Goal: Task Accomplishment & Management: Manage account settings

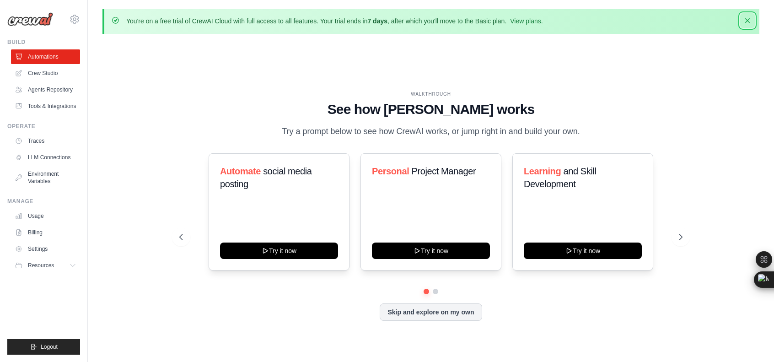
click at [750, 21] on icon "button" at bounding box center [747, 20] width 9 height 9
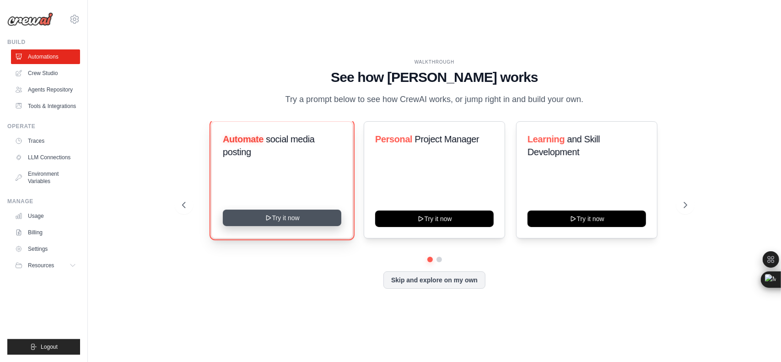
click at [291, 219] on button "Try it now" at bounding box center [282, 217] width 118 height 16
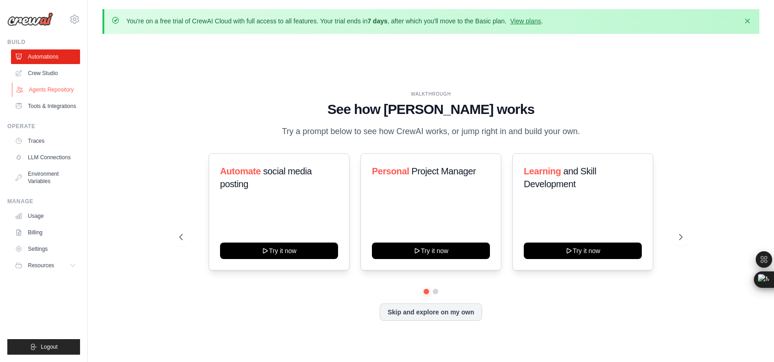
click at [63, 89] on link "Agents Repository" at bounding box center [46, 89] width 69 height 15
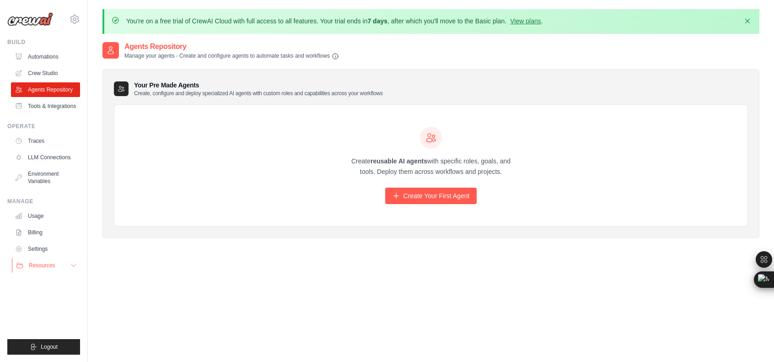
click at [48, 262] on span "Resources" at bounding box center [42, 265] width 26 height 7
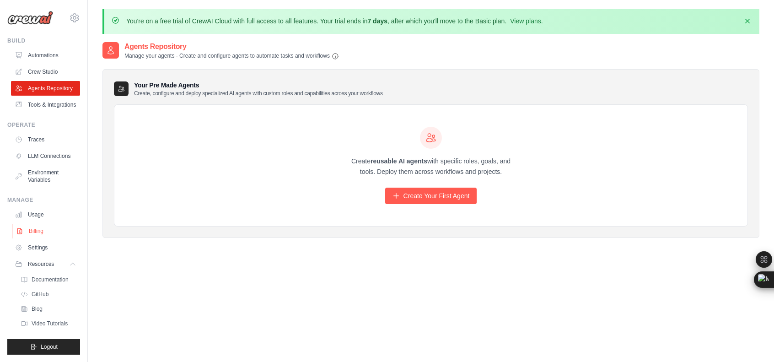
scroll to position [23, 0]
click at [41, 217] on link "Usage" at bounding box center [46, 214] width 69 height 15
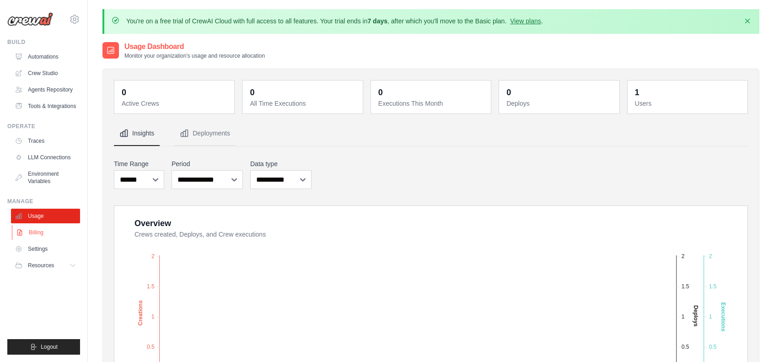
click at [33, 235] on link "Billing" at bounding box center [46, 232] width 69 height 15
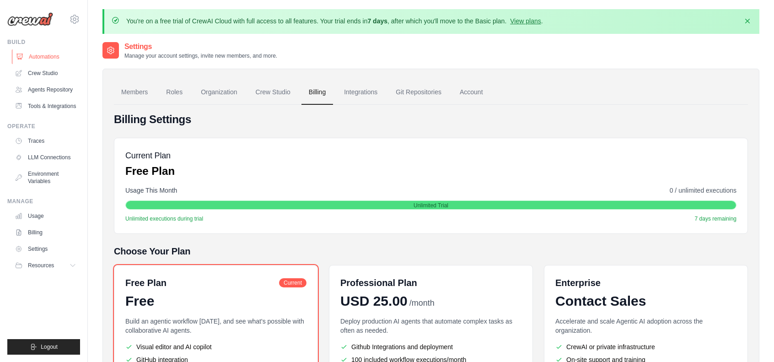
click at [57, 52] on link "Automations" at bounding box center [46, 56] width 69 height 15
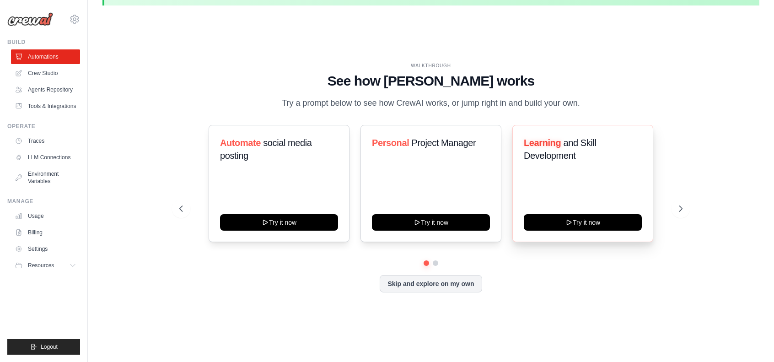
scroll to position [32, 0]
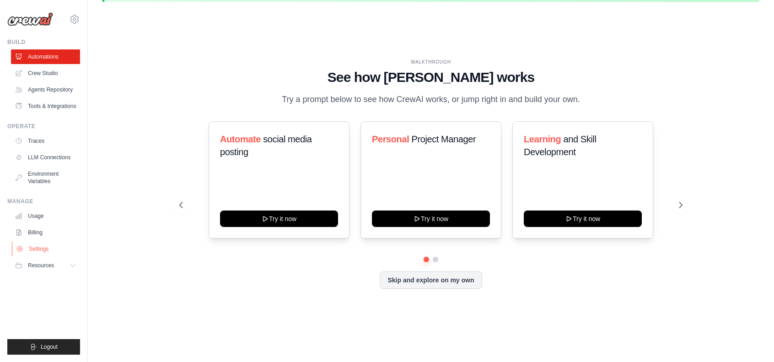
click at [27, 243] on link "Settings" at bounding box center [46, 248] width 69 height 15
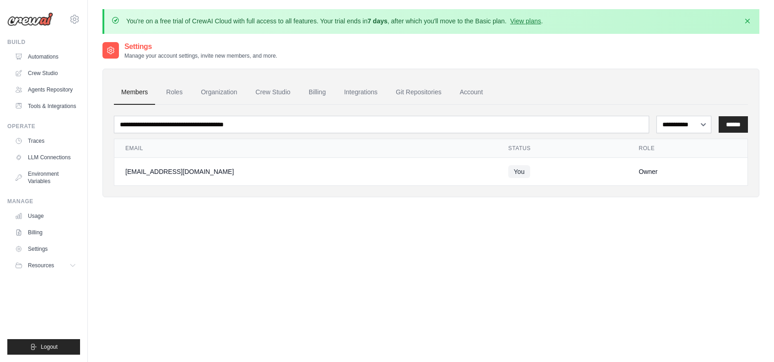
click at [494, 92] on ul "Members Roles Organization Crew Studio Billing Integrations Git Repositories Ac…" at bounding box center [431, 92] width 634 height 25
click at [470, 92] on link "Account" at bounding box center [471, 92] width 38 height 25
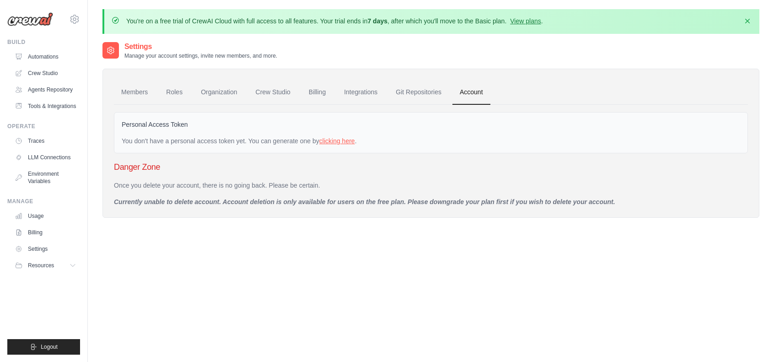
click at [341, 139] on link "clicking here" at bounding box center [337, 140] width 36 height 7
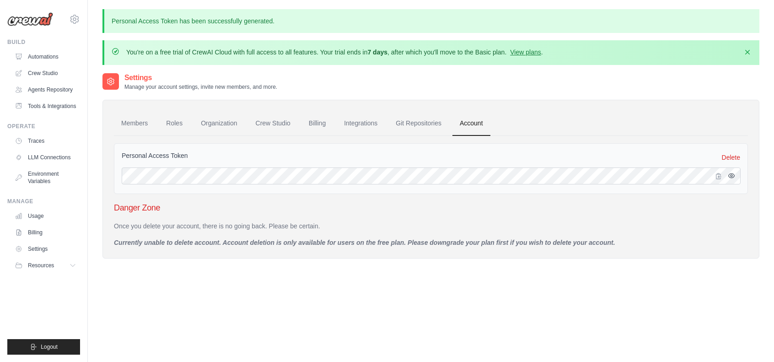
click at [728, 172] on icon "button" at bounding box center [731, 175] width 7 height 7
click at [347, 127] on link "Integrations" at bounding box center [361, 123] width 48 height 25
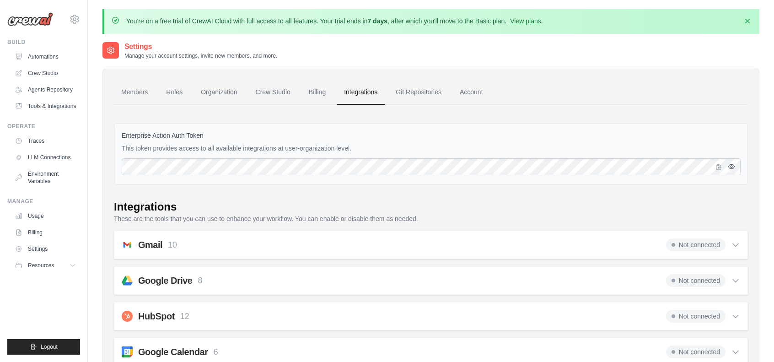
click at [727, 166] on button "button" at bounding box center [731, 166] width 11 height 11
click at [182, 93] on link "Roles" at bounding box center [174, 92] width 31 height 25
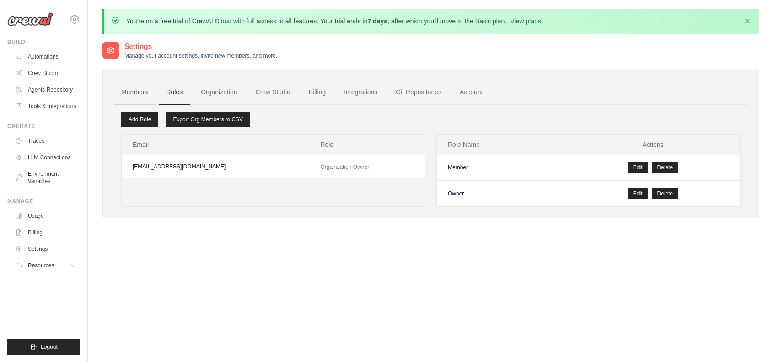
click at [134, 99] on link "Members" at bounding box center [134, 92] width 41 height 25
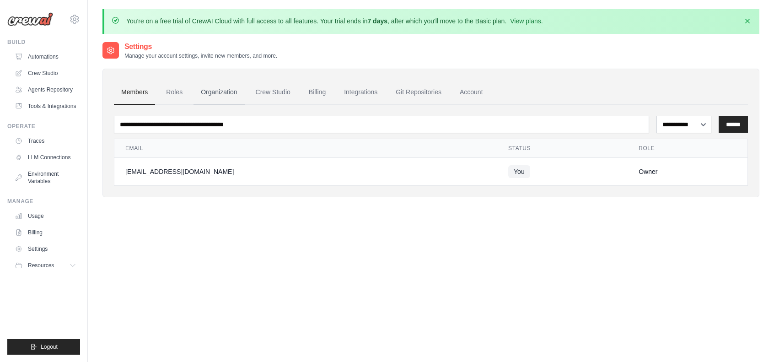
click at [197, 101] on link "Organization" at bounding box center [218, 92] width 51 height 25
click at [274, 96] on link "Crew Studio" at bounding box center [272, 92] width 49 height 25
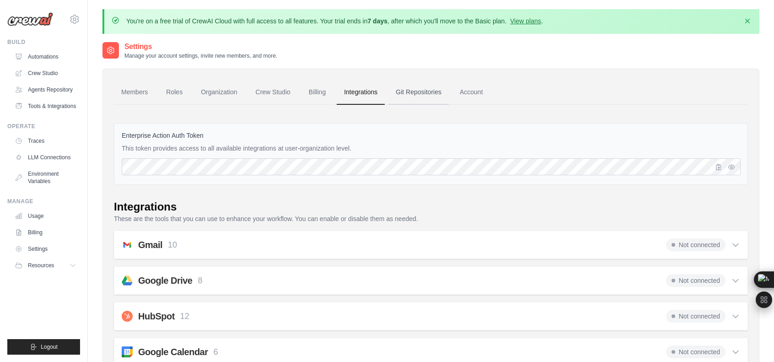
click at [417, 88] on link "Git Repositories" at bounding box center [418, 92] width 60 height 25
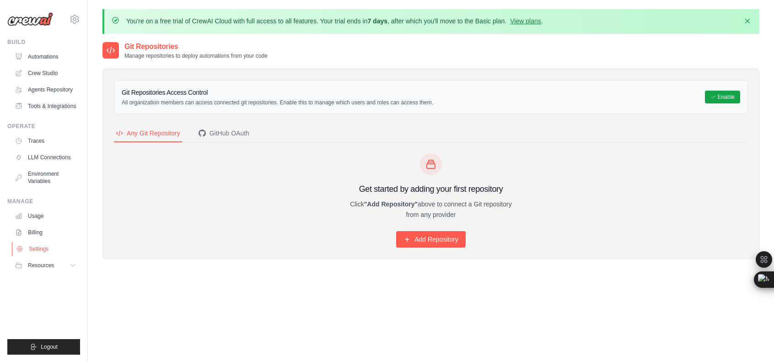
click at [44, 247] on link "Settings" at bounding box center [46, 248] width 69 height 15
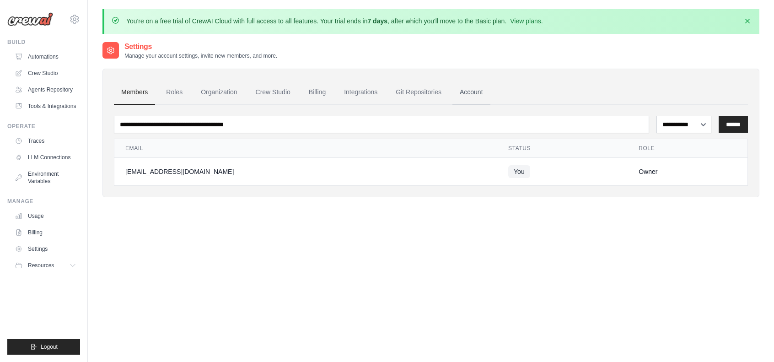
click at [477, 96] on link "Account" at bounding box center [471, 92] width 38 height 25
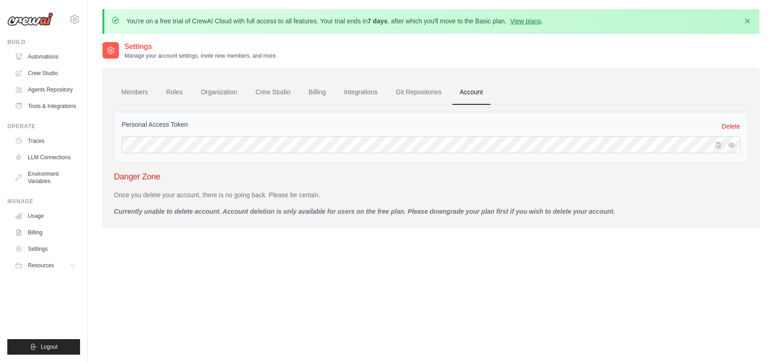
click at [477, 94] on link "Account" at bounding box center [471, 92] width 38 height 25
click at [476, 96] on link "Account" at bounding box center [471, 92] width 38 height 25
click at [718, 144] on icon "button" at bounding box center [718, 144] width 5 height 5
click at [718, 145] on icon "button" at bounding box center [718, 144] width 5 height 5
click at [718, 146] on icon "button" at bounding box center [718, 144] width 5 height 5
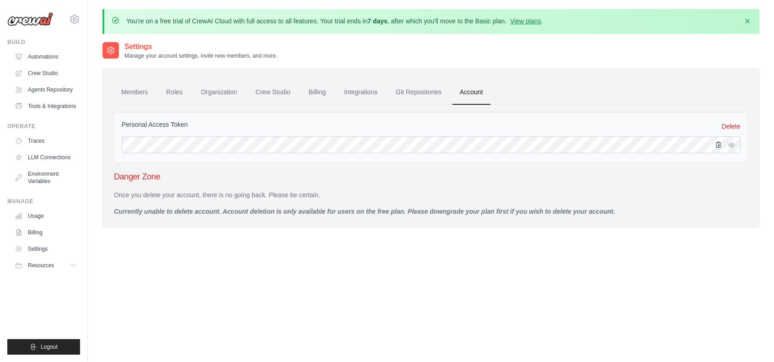
click at [717, 144] on icon "button" at bounding box center [718, 144] width 5 height 5
click at [716, 144] on icon "button" at bounding box center [718, 144] width 5 height 5
click at [717, 149] on div at bounding box center [726, 144] width 27 height 17
click at [720, 143] on icon "button" at bounding box center [718, 144] width 5 height 5
